Goal: Find contact information: Find contact information

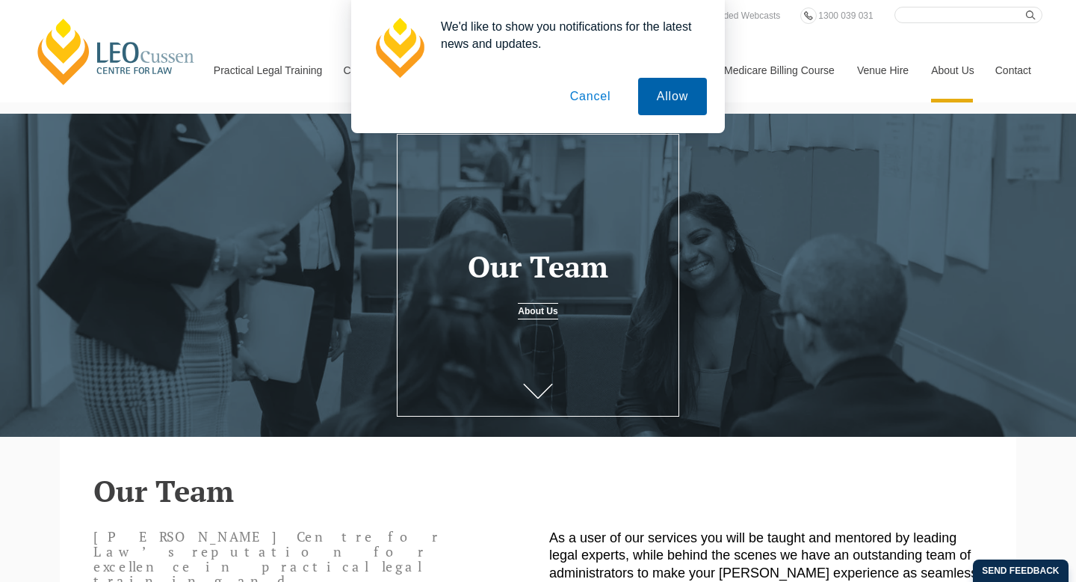
click at [683, 94] on button "Allow" at bounding box center [672, 96] width 69 height 37
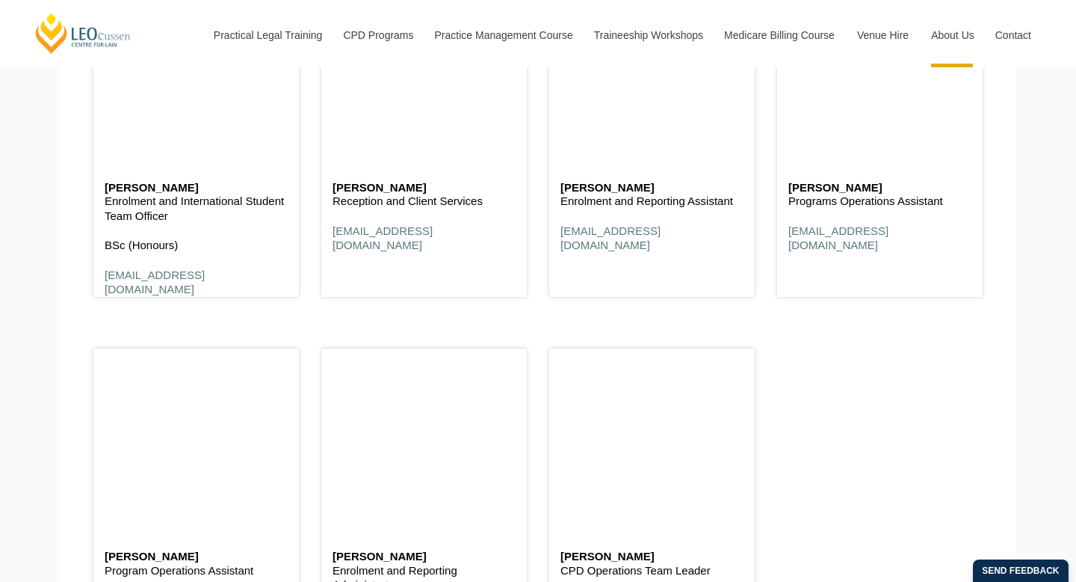
scroll to position [5444, 0]
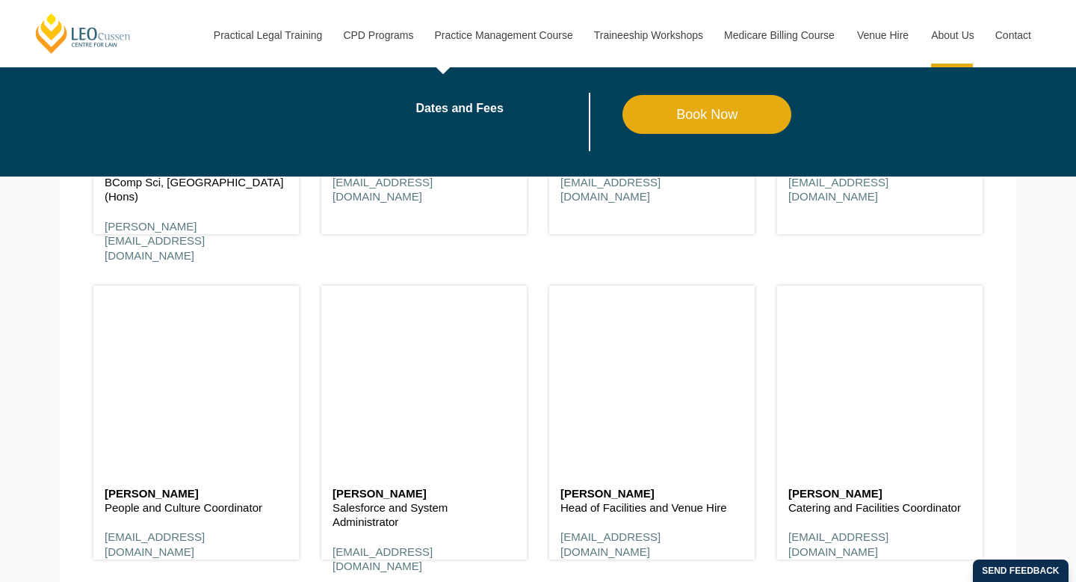
scroll to position [8496, 0]
